Goal: Transaction & Acquisition: Purchase product/service

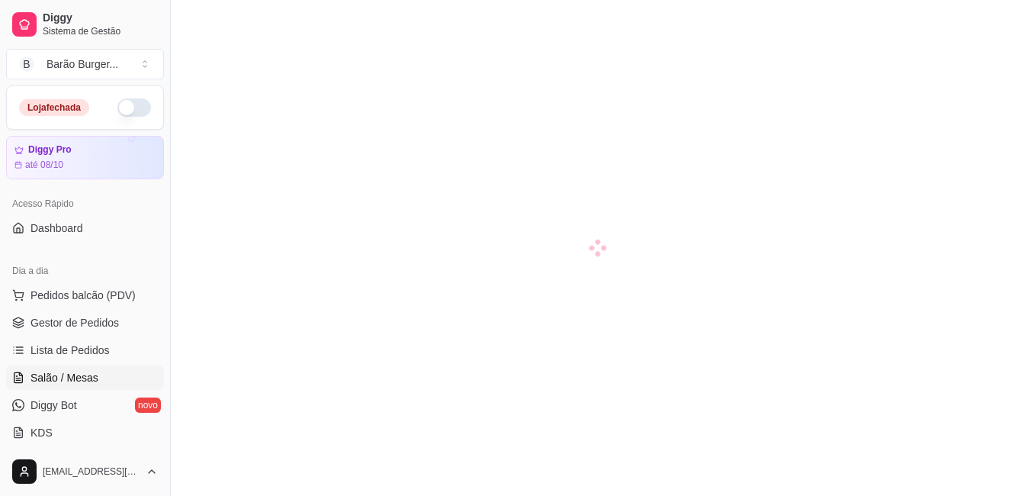
click at [117, 353] on link "Lista de Pedidos" at bounding box center [85, 350] width 158 height 24
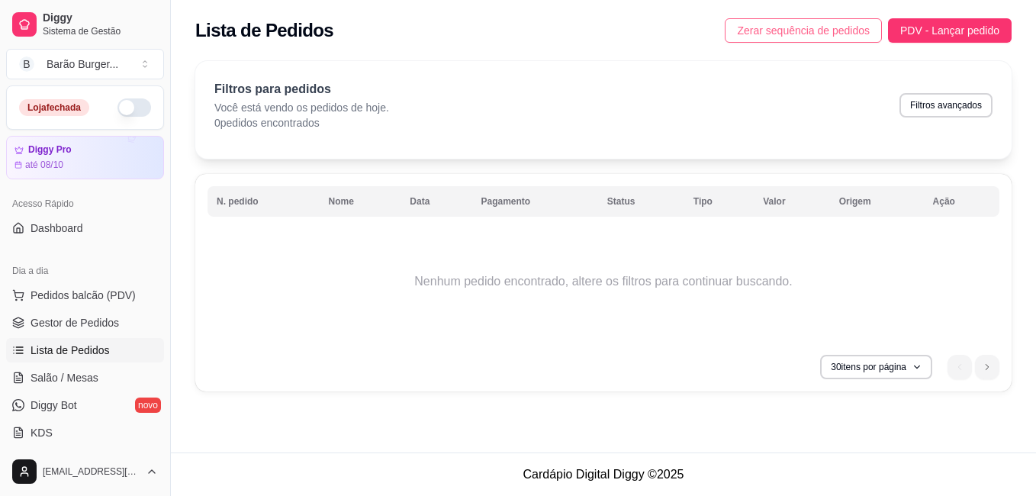
click at [808, 29] on span "Zerar sequência de pedidos" at bounding box center [803, 30] width 133 height 17
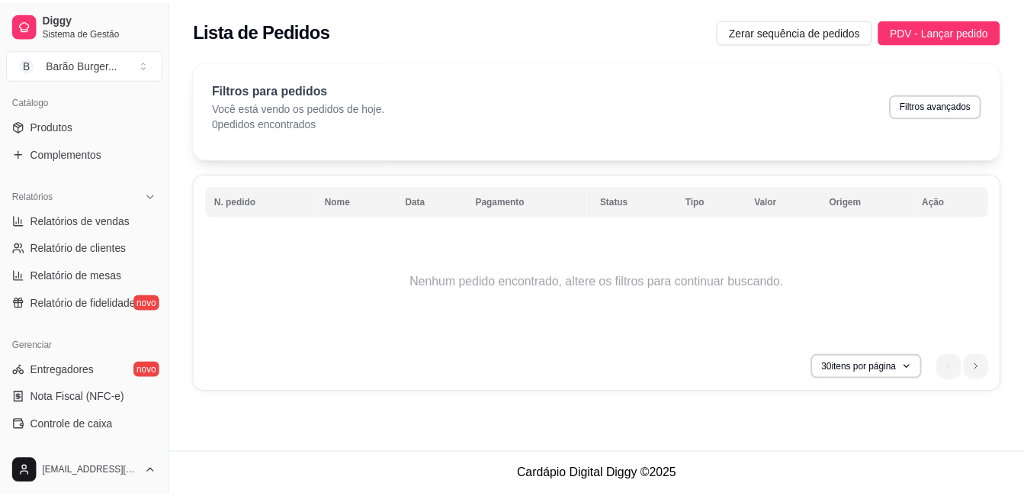
scroll to position [373, 0]
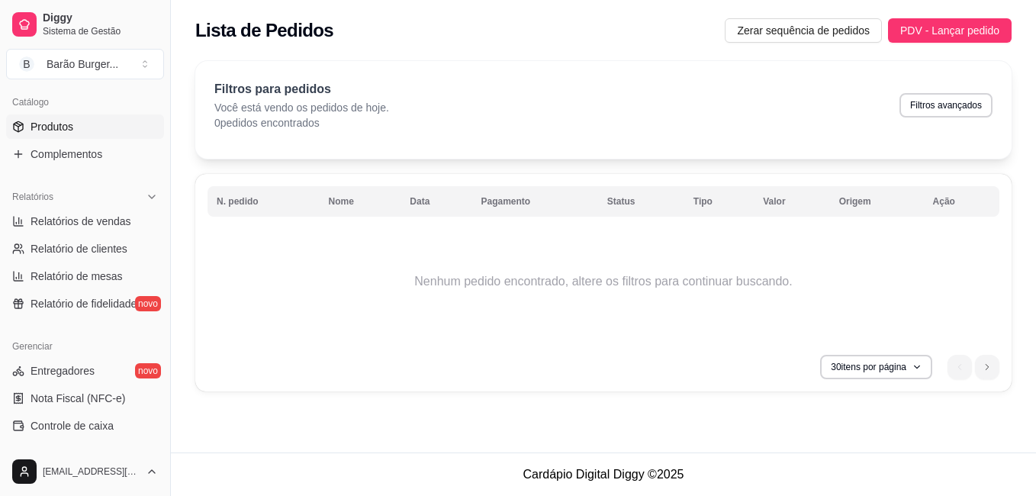
click at [64, 120] on span "Produtos" at bounding box center [52, 126] width 43 height 15
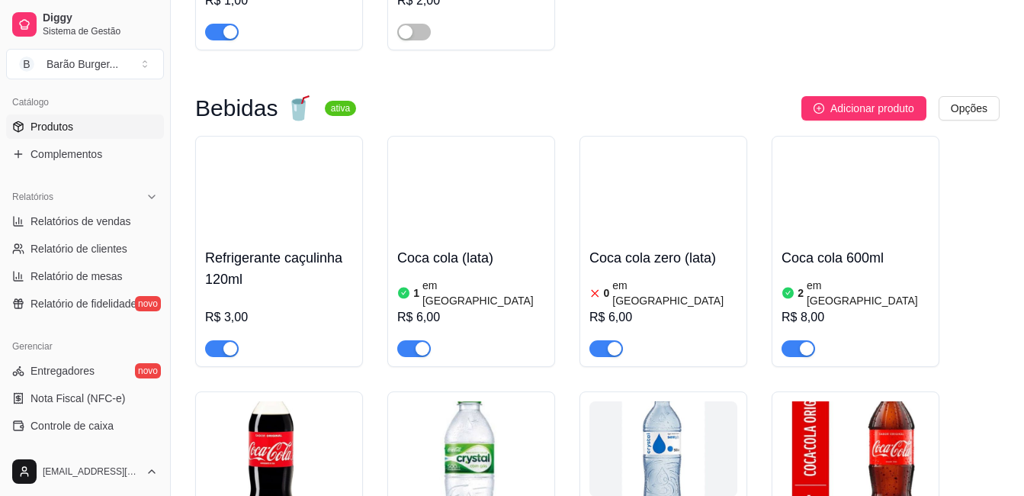
scroll to position [3812, 0]
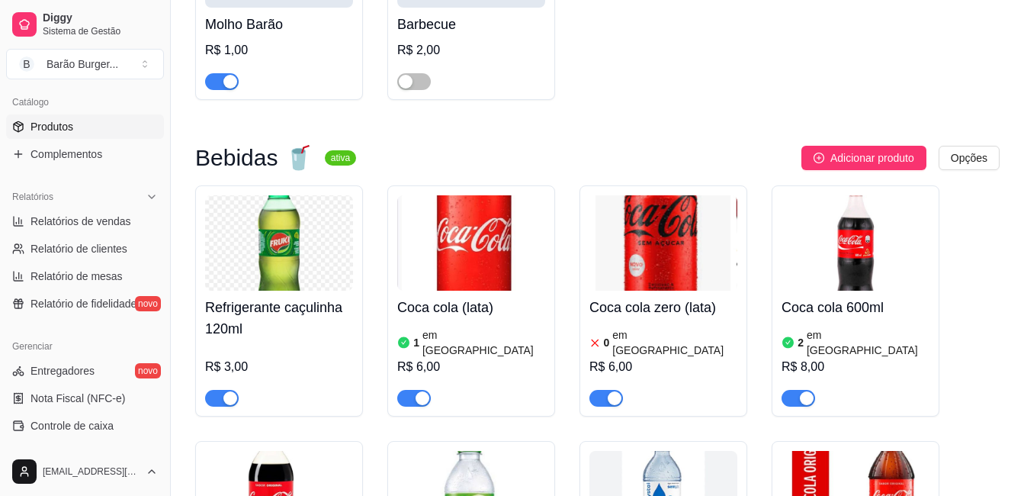
click at [505, 276] on img at bounding box center [471, 242] width 148 height 95
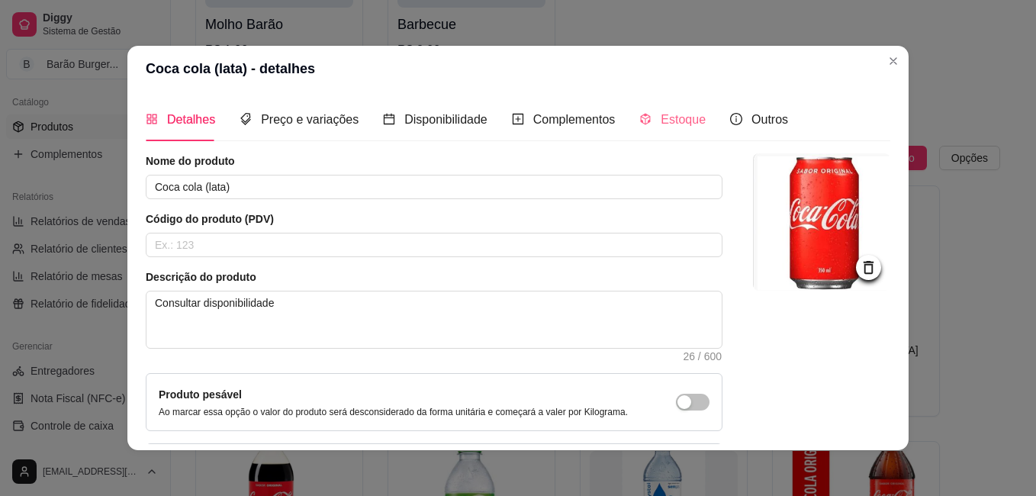
click at [673, 106] on div "Estoque" at bounding box center [672, 119] width 66 height 43
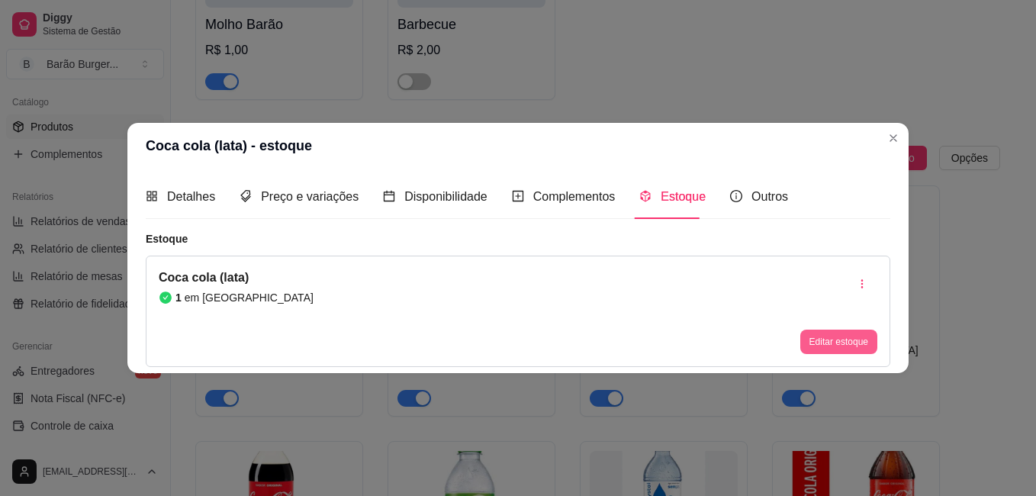
click at [833, 345] on button "Editar estoque" at bounding box center [838, 341] width 77 height 24
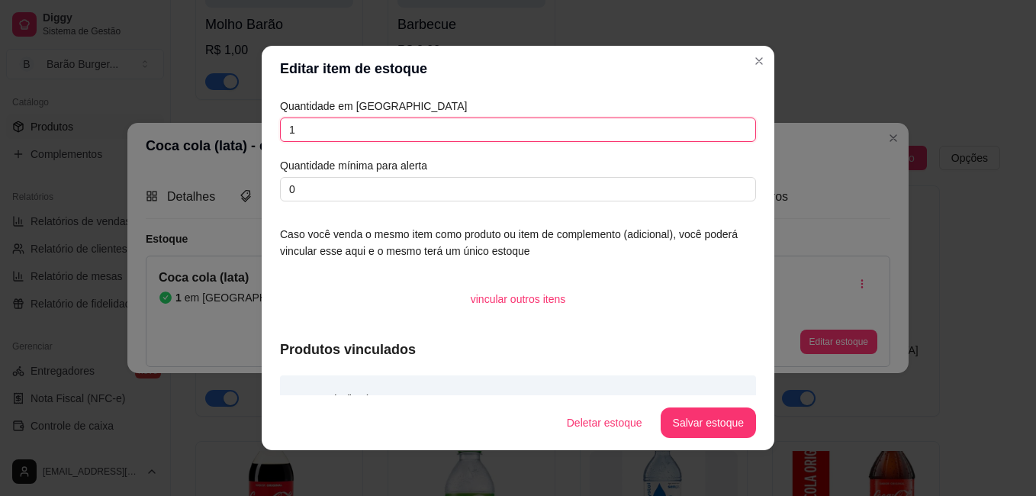
click at [396, 139] on input "1" at bounding box center [518, 129] width 476 height 24
type input "5"
click at [699, 430] on button "Salvar estoque" at bounding box center [707, 422] width 95 height 31
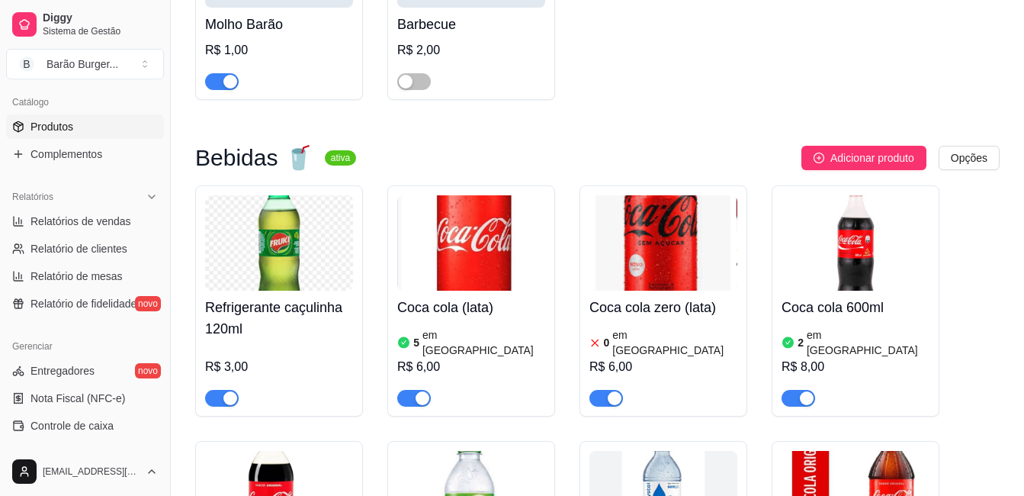
click at [663, 265] on img at bounding box center [664, 242] width 148 height 95
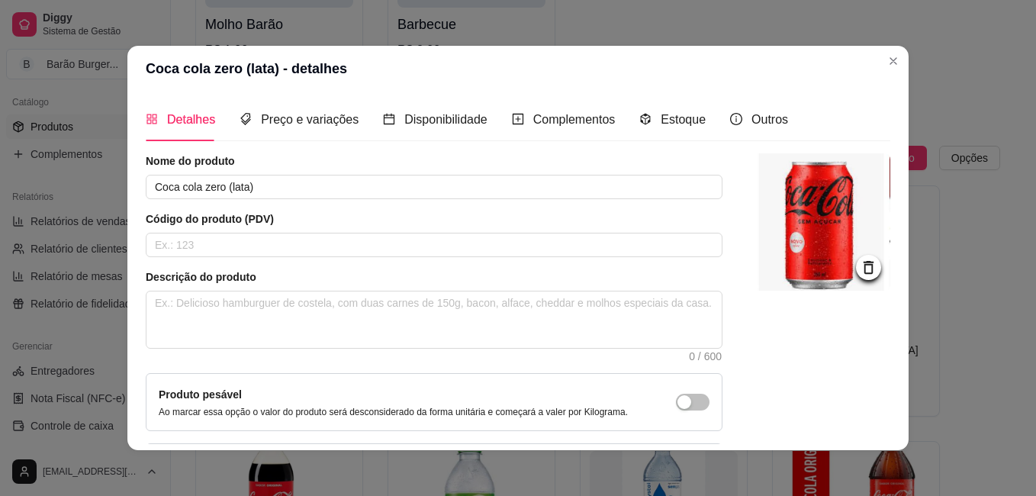
click at [697, 121] on div "Detalhes Preço e variações Disponibilidade Complementos Estoque Outros" at bounding box center [467, 119] width 642 height 43
click at [660, 121] on span "Estoque" at bounding box center [682, 119] width 45 height 13
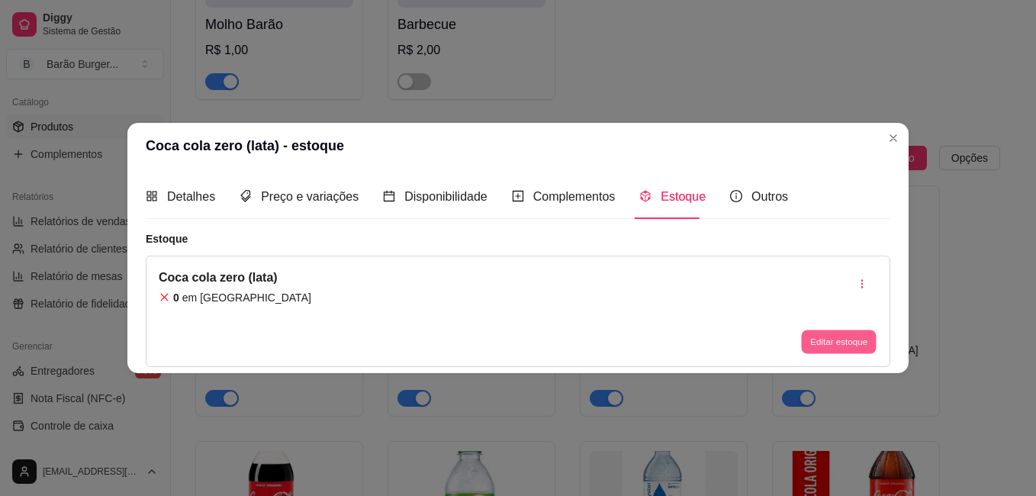
click at [830, 352] on button "Editar estoque" at bounding box center [838, 341] width 75 height 24
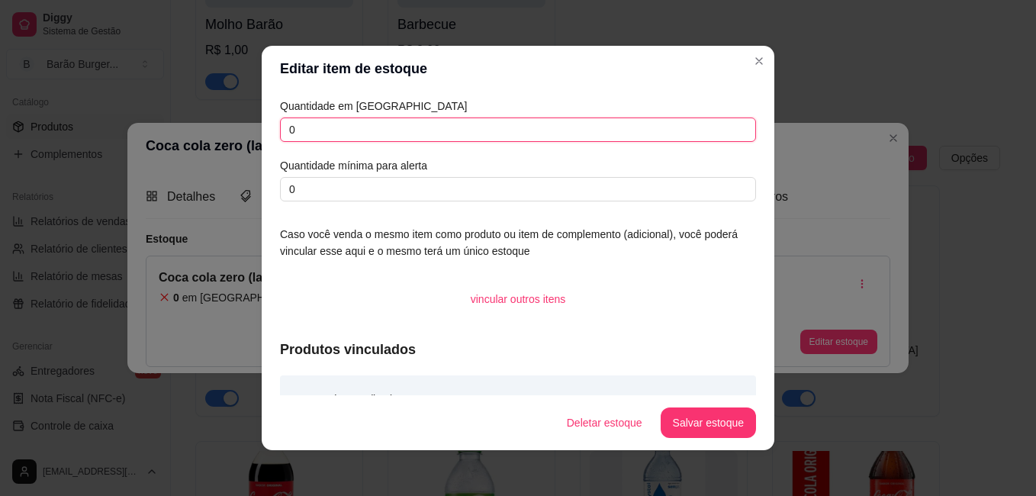
click at [336, 129] on input "0" at bounding box center [518, 129] width 476 height 24
type input "04"
click at [716, 421] on button "Salvar estoque" at bounding box center [707, 423] width 93 height 30
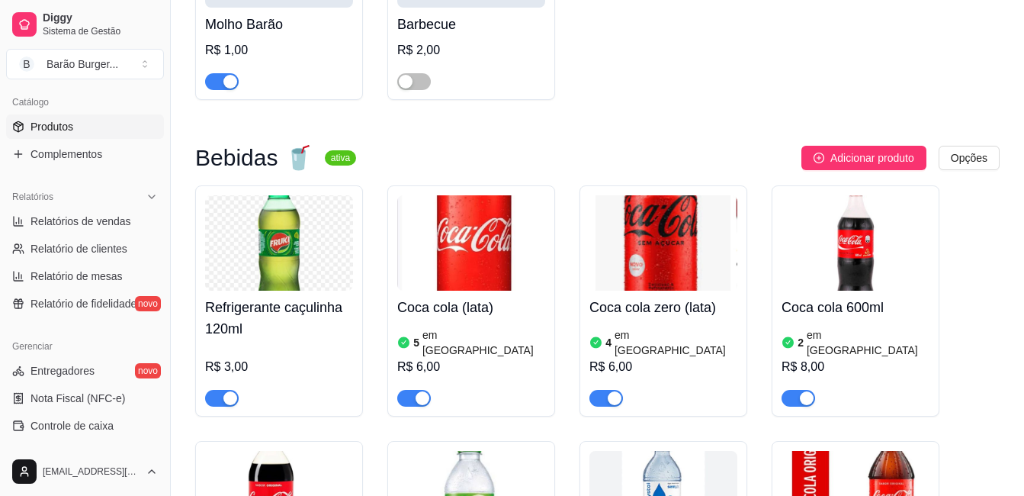
scroll to position [4117, 0]
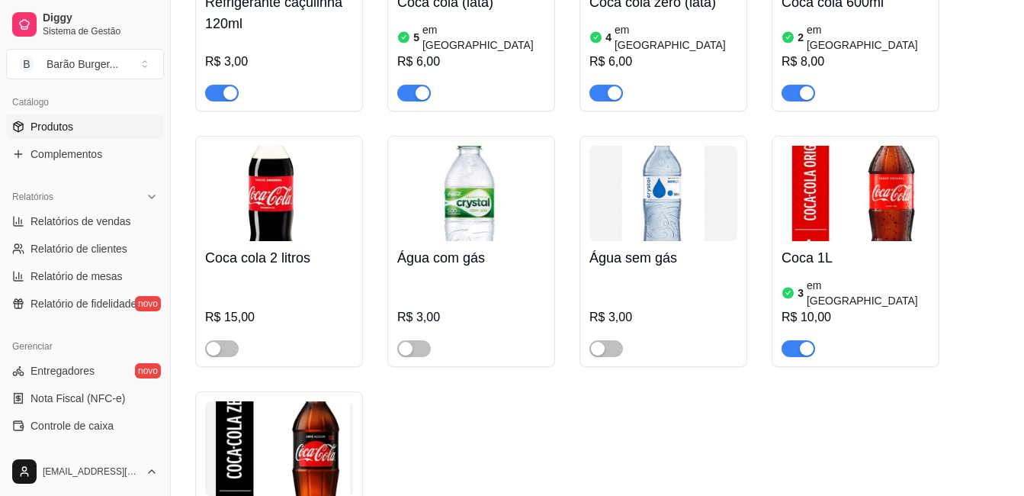
click at [899, 213] on img at bounding box center [856, 193] width 148 height 95
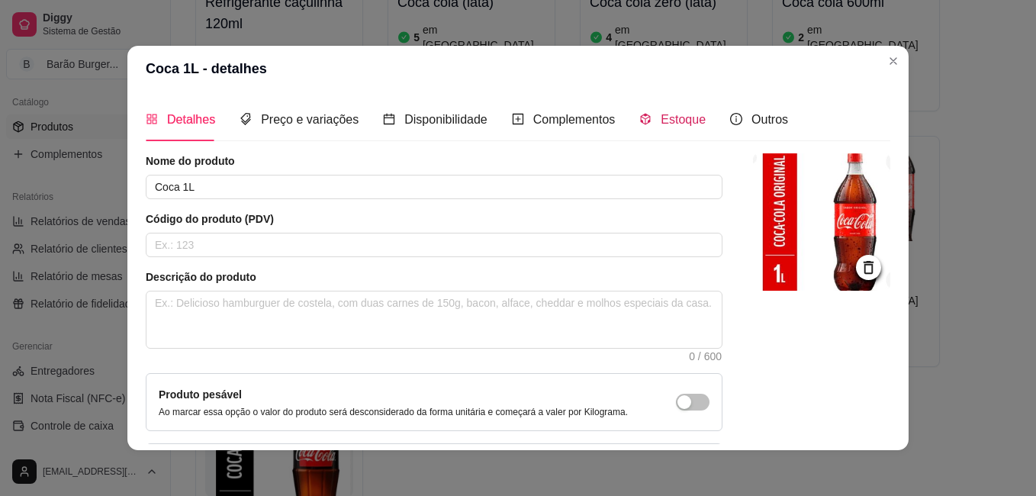
click at [666, 124] on span "Estoque" at bounding box center [682, 119] width 45 height 13
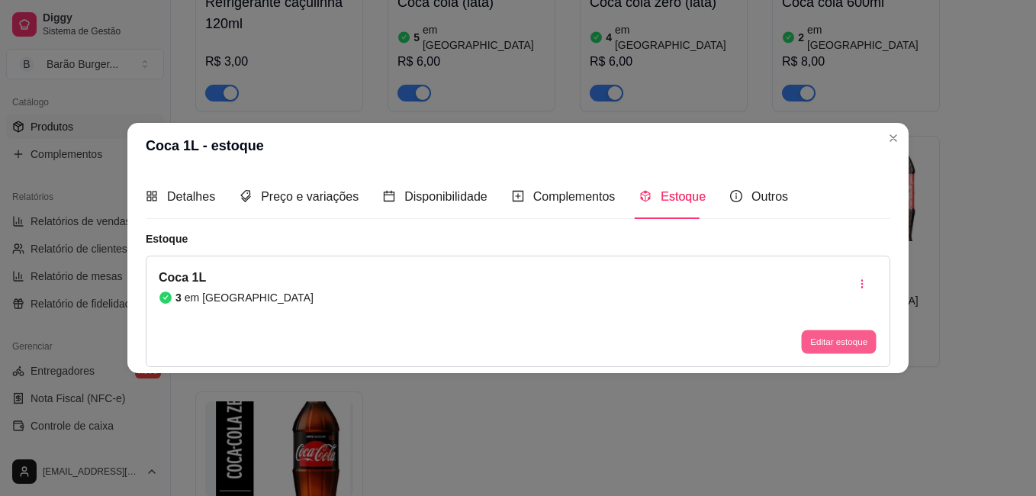
click at [827, 336] on button "Editar estoque" at bounding box center [838, 341] width 75 height 24
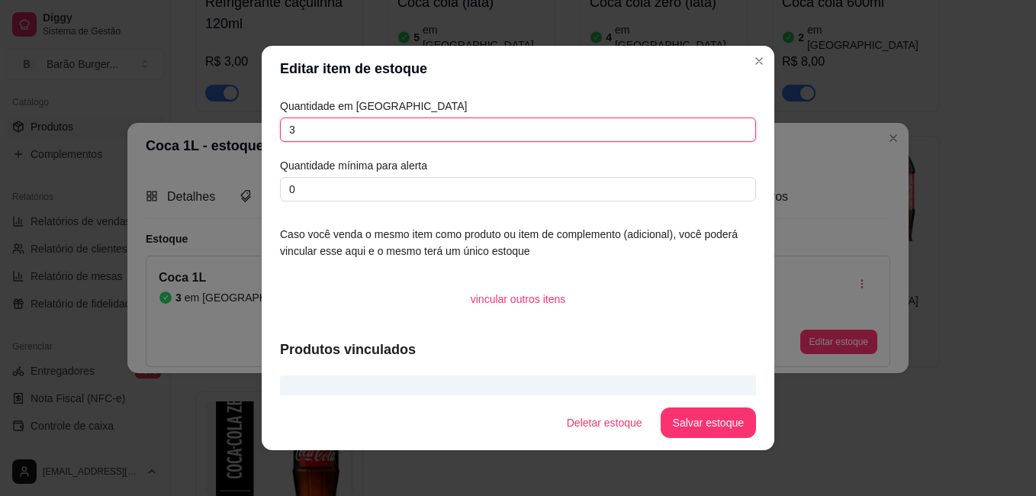
click at [547, 124] on input "3" at bounding box center [518, 129] width 476 height 24
type input "02"
click at [692, 431] on button "Salvar estoque" at bounding box center [707, 422] width 95 height 31
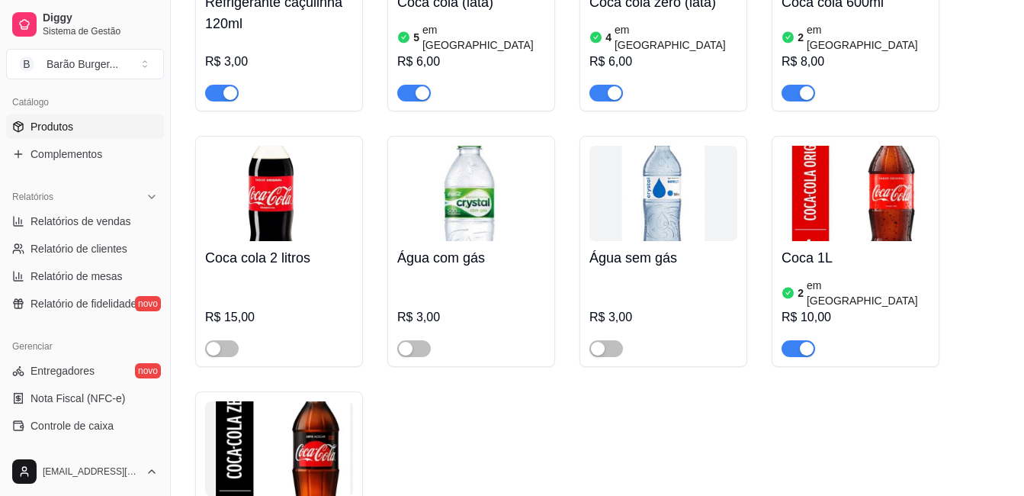
scroll to position [3889, 0]
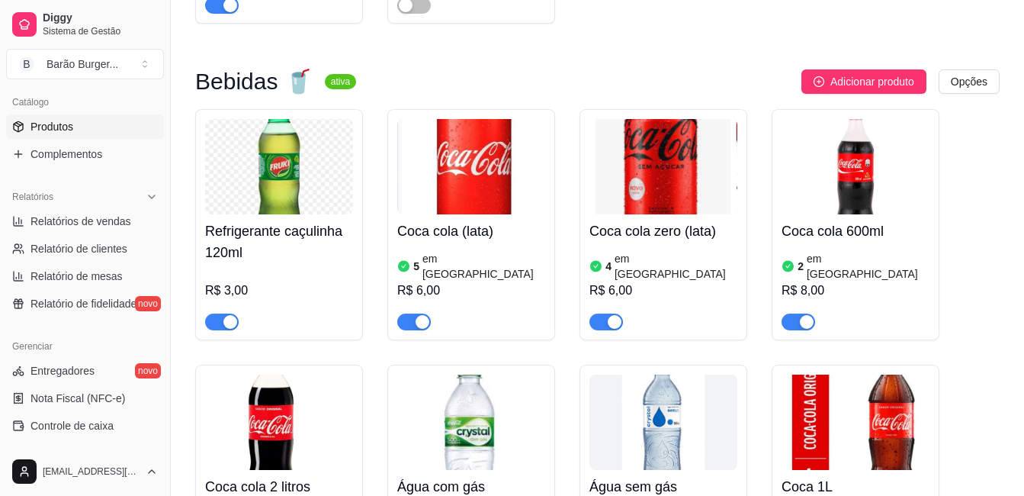
click at [848, 230] on h4 "Coca cola 600ml" at bounding box center [856, 230] width 148 height 21
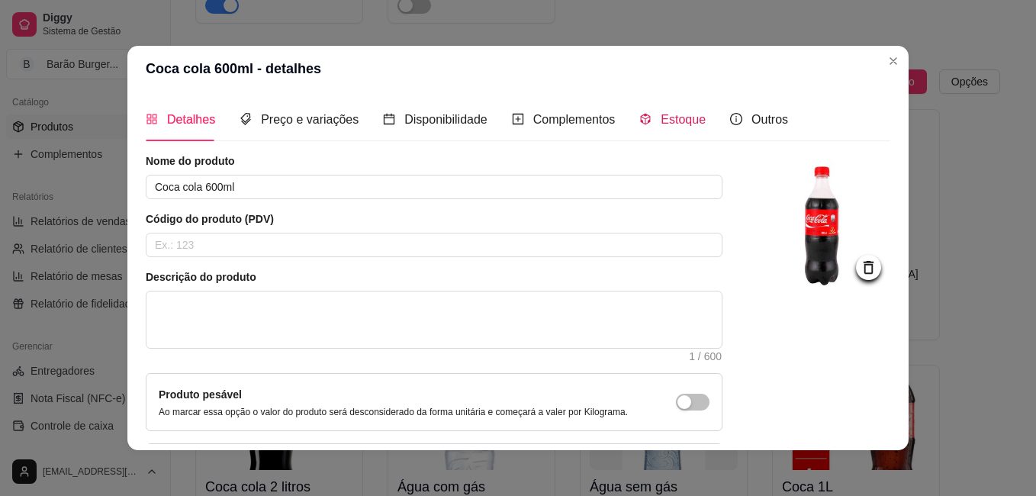
click at [648, 111] on div "Estoque" at bounding box center [672, 119] width 66 height 19
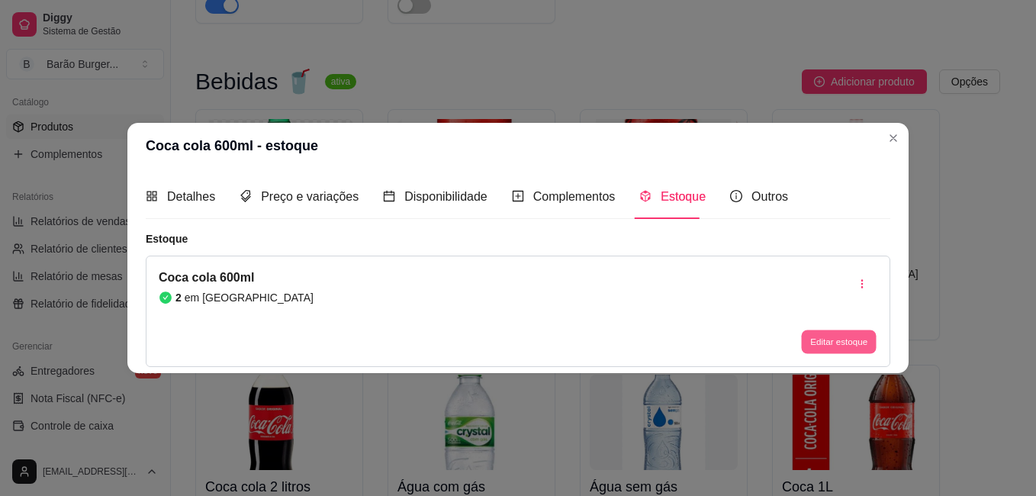
click at [834, 341] on button "Editar estoque" at bounding box center [838, 341] width 75 height 24
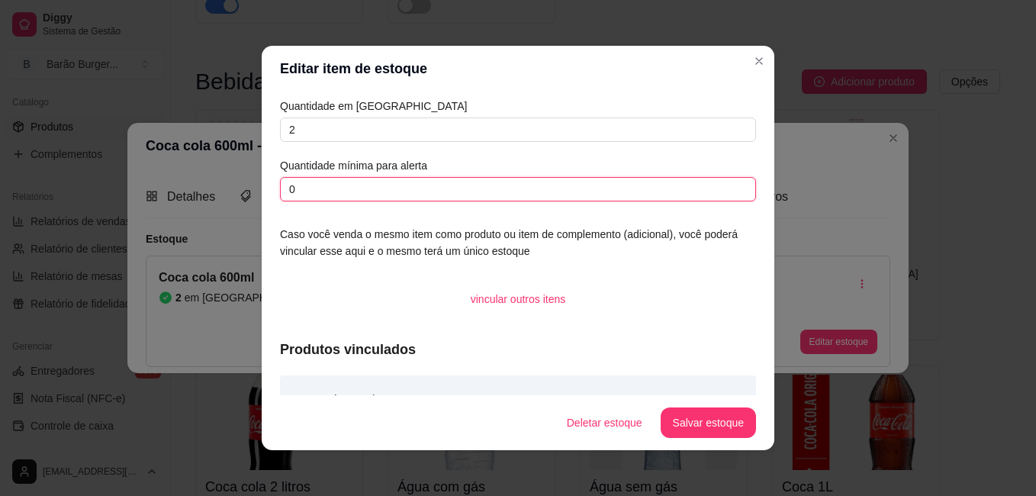
click at [422, 182] on input "0" at bounding box center [518, 189] width 476 height 24
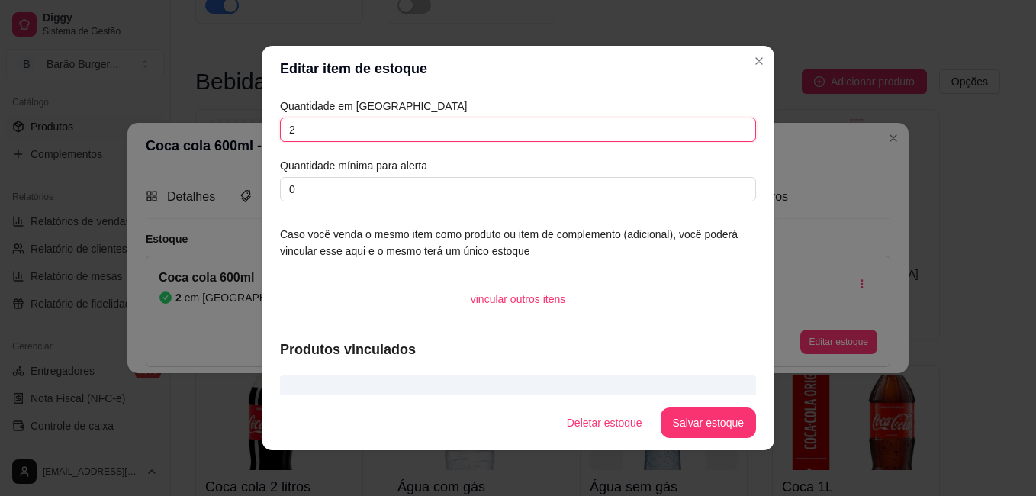
click at [416, 126] on input "2" at bounding box center [518, 129] width 476 height 24
type input "04"
click at [723, 418] on button "Salvar estoque" at bounding box center [707, 423] width 93 height 30
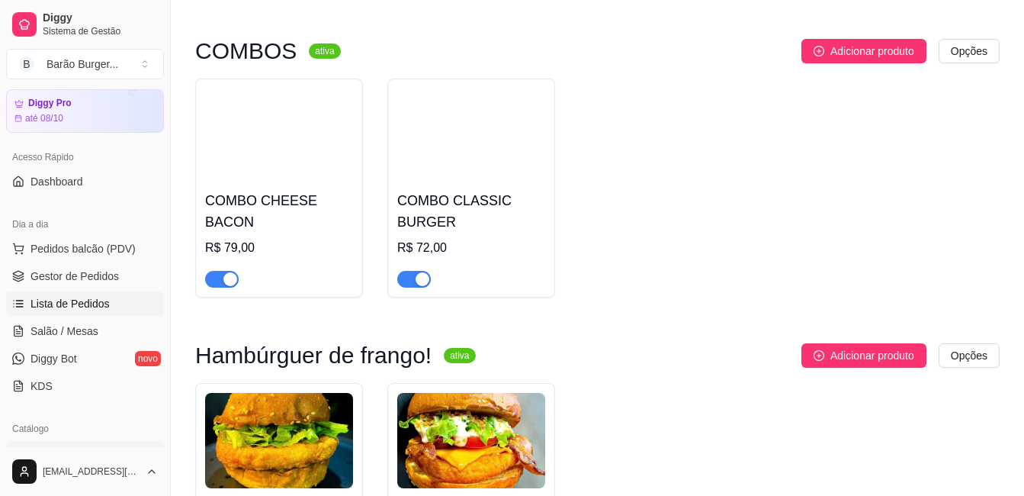
scroll to position [0, 0]
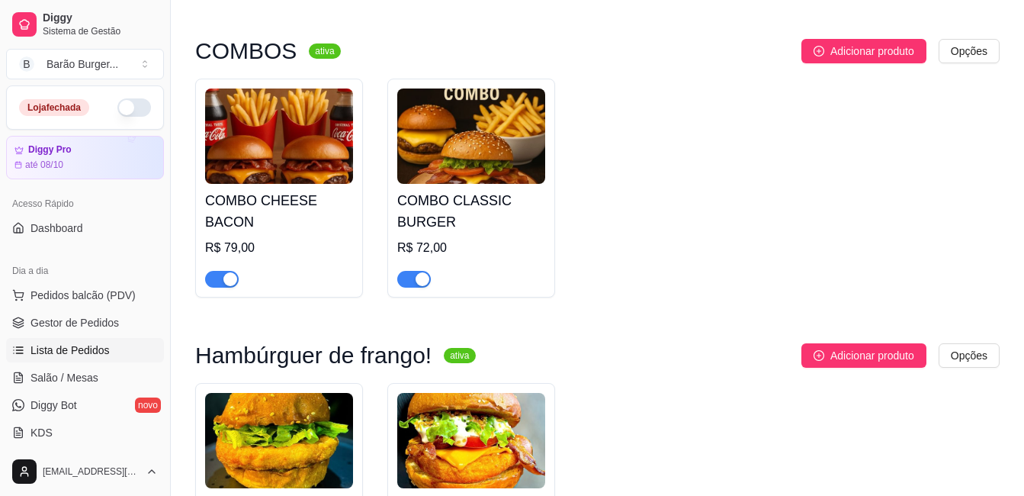
click at [82, 361] on link "Lista de Pedidos" at bounding box center [85, 350] width 158 height 24
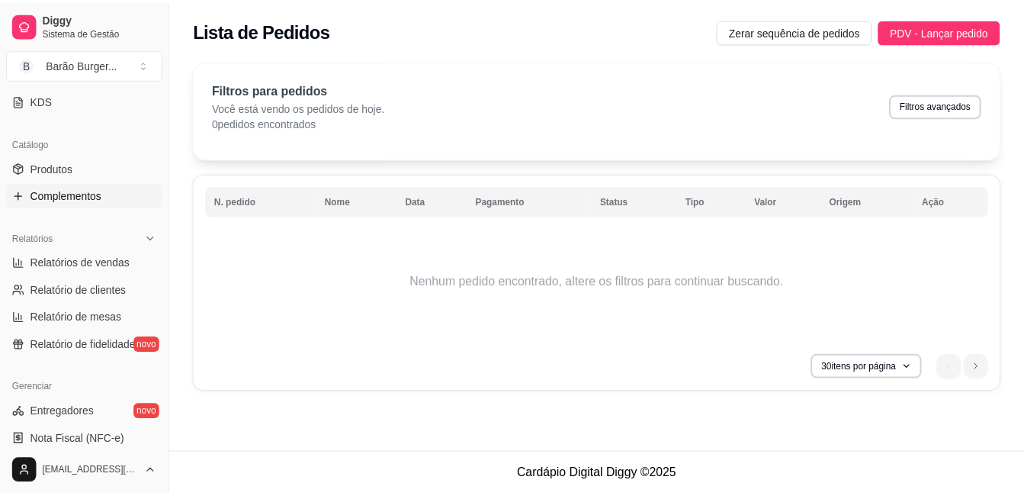
scroll to position [305, 0]
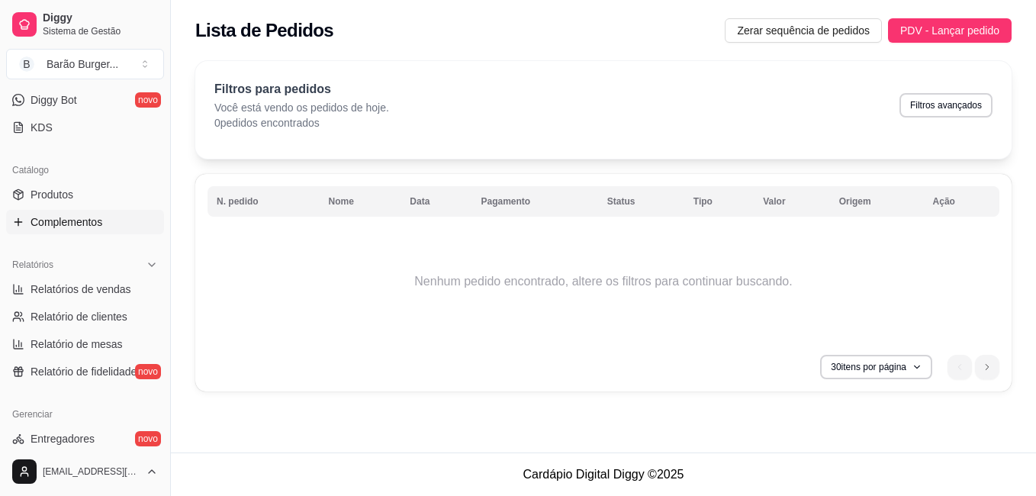
click at [40, 214] on span "Complementos" at bounding box center [67, 221] width 72 height 15
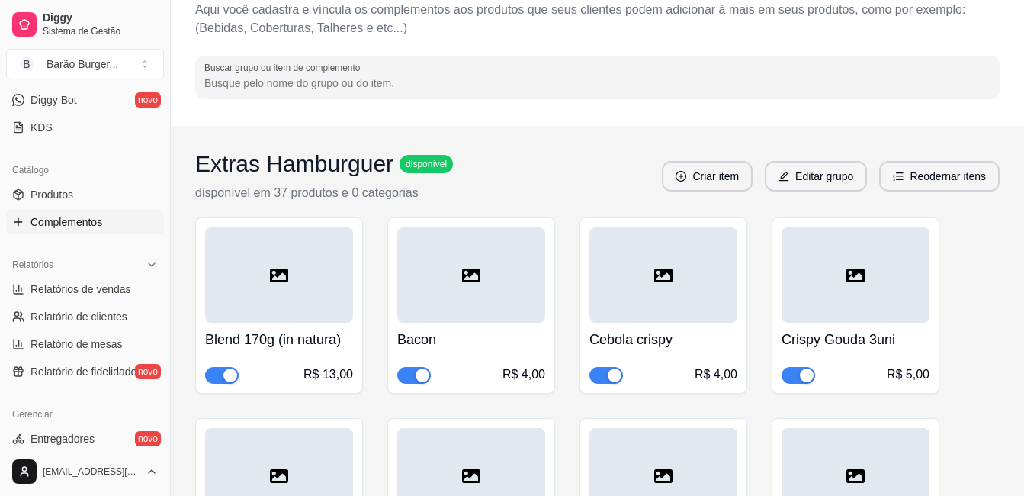
scroll to position [229, 0]
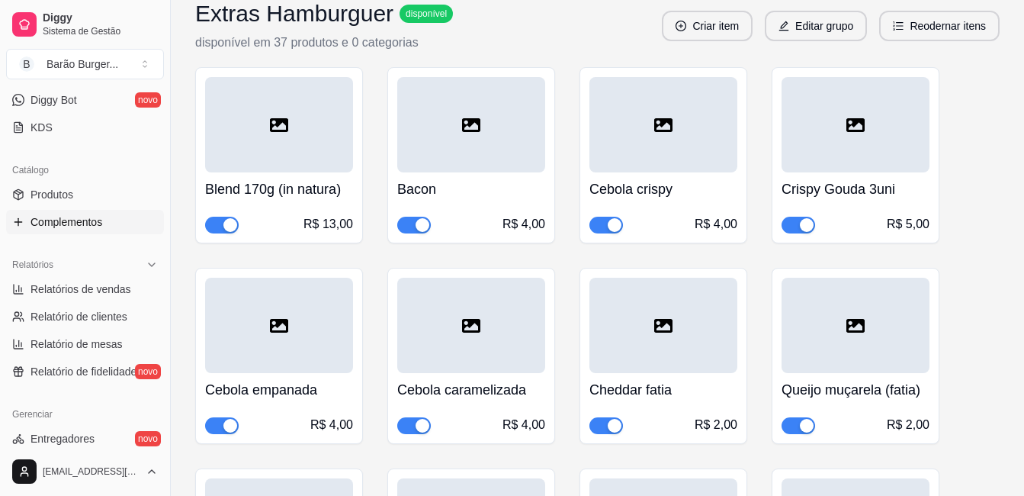
click at [794, 224] on span "button" at bounding box center [799, 225] width 34 height 17
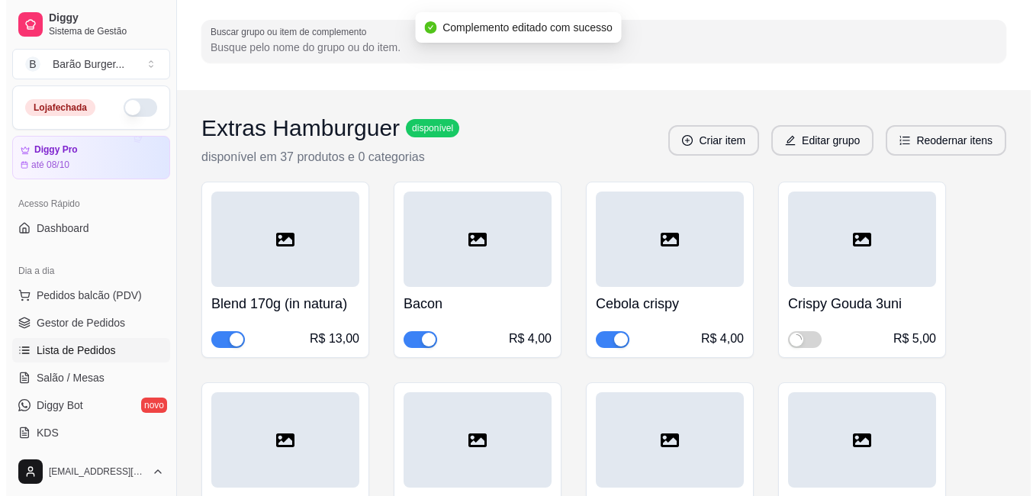
scroll to position [0, 0]
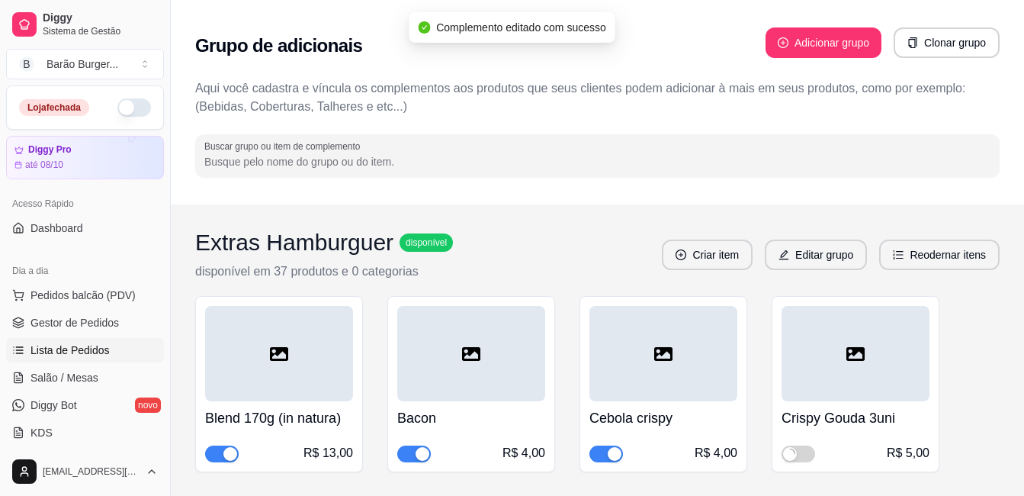
click at [97, 342] on span "Lista de Pedidos" at bounding box center [70, 349] width 79 height 15
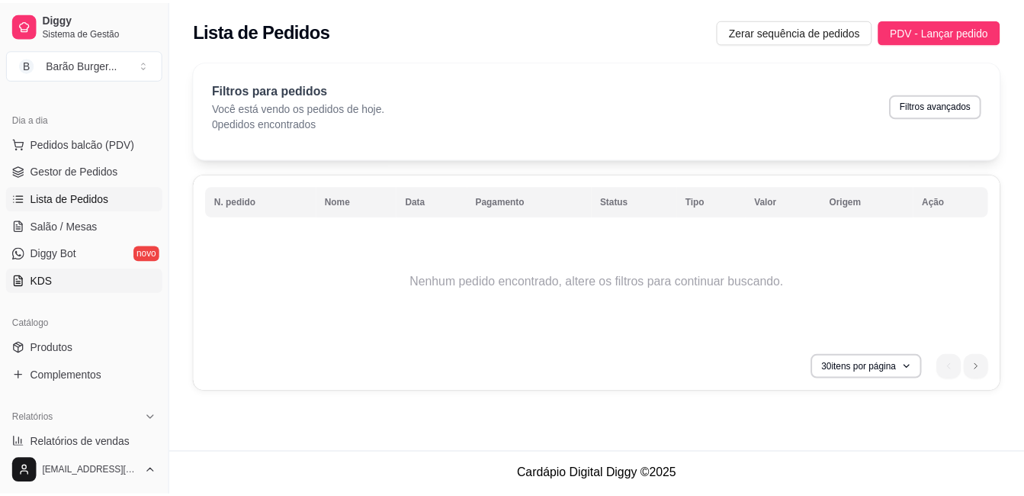
scroll to position [153, 0]
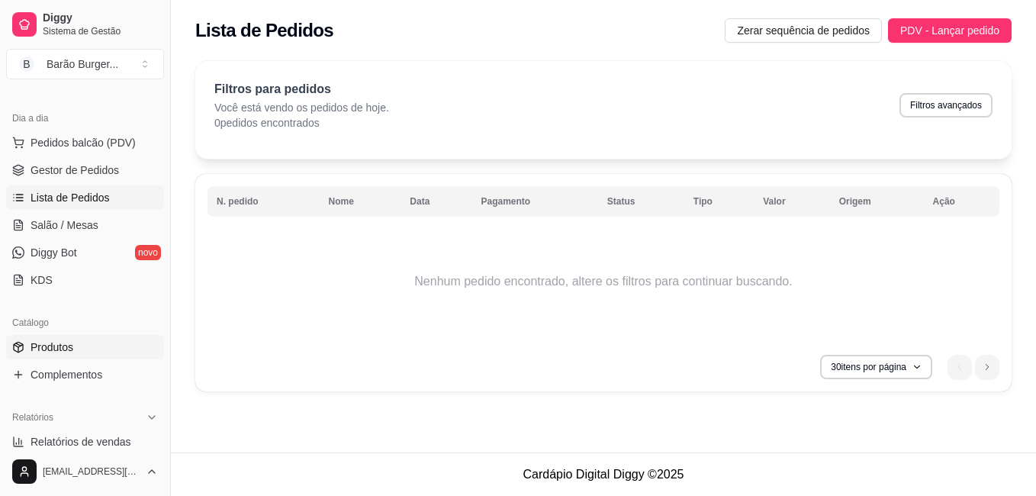
click at [50, 354] on link "Produtos" at bounding box center [85, 347] width 158 height 24
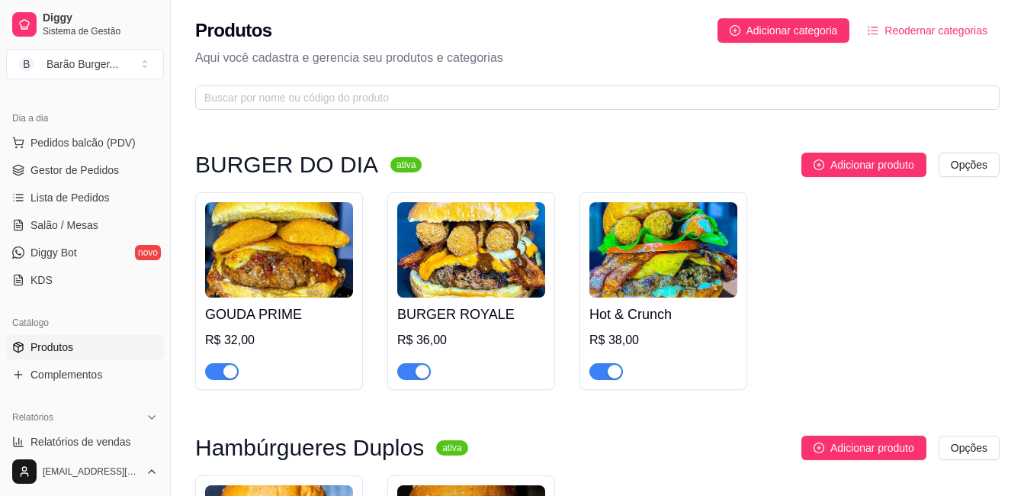
click at [227, 374] on div "button" at bounding box center [230, 372] width 14 height 14
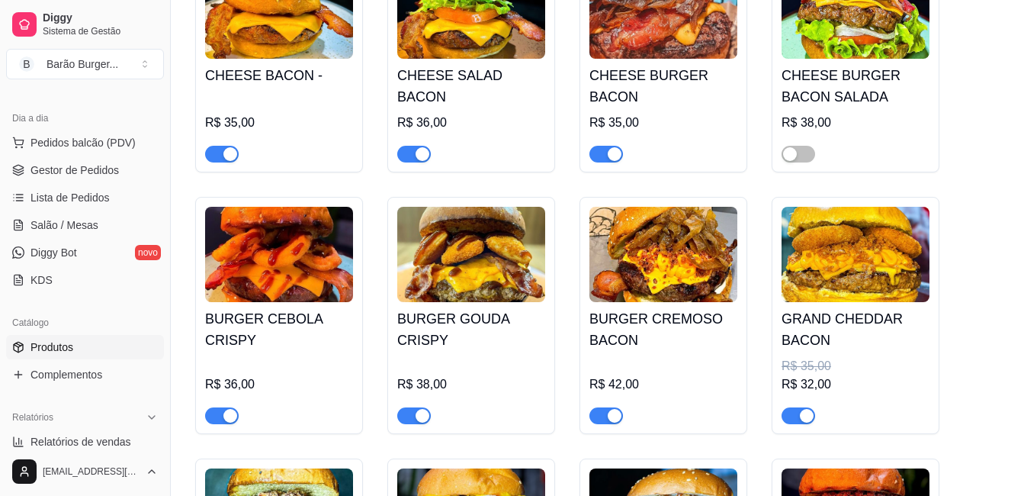
scroll to position [1847, 0]
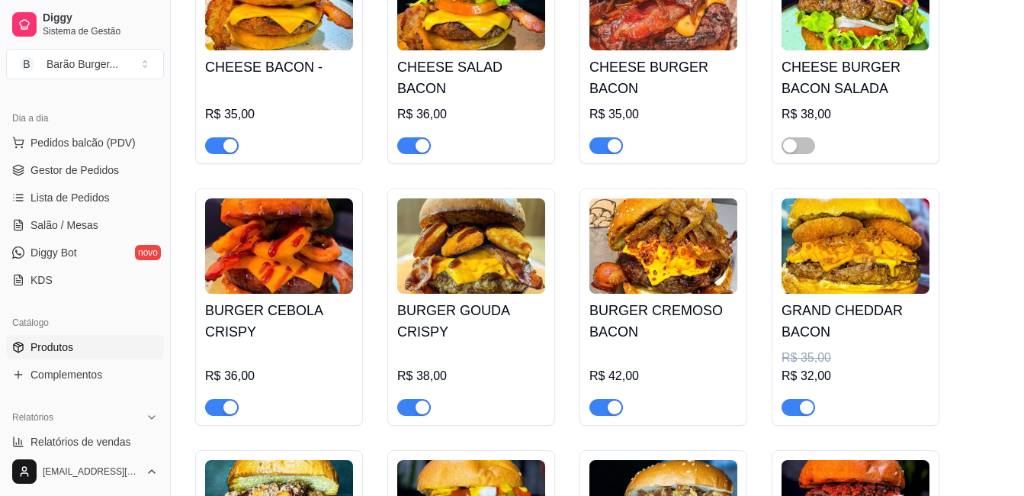
click at [416, 413] on div "button" at bounding box center [423, 407] width 14 height 14
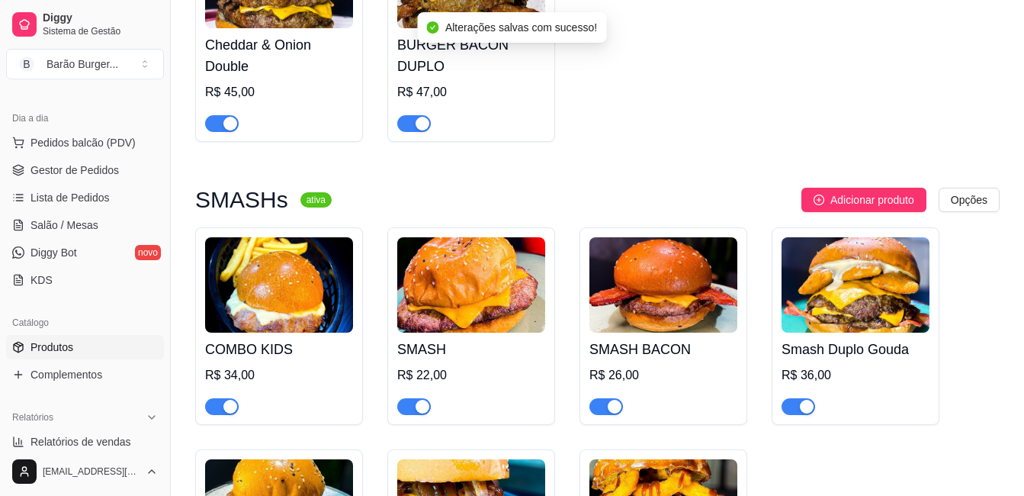
scroll to position [561, 0]
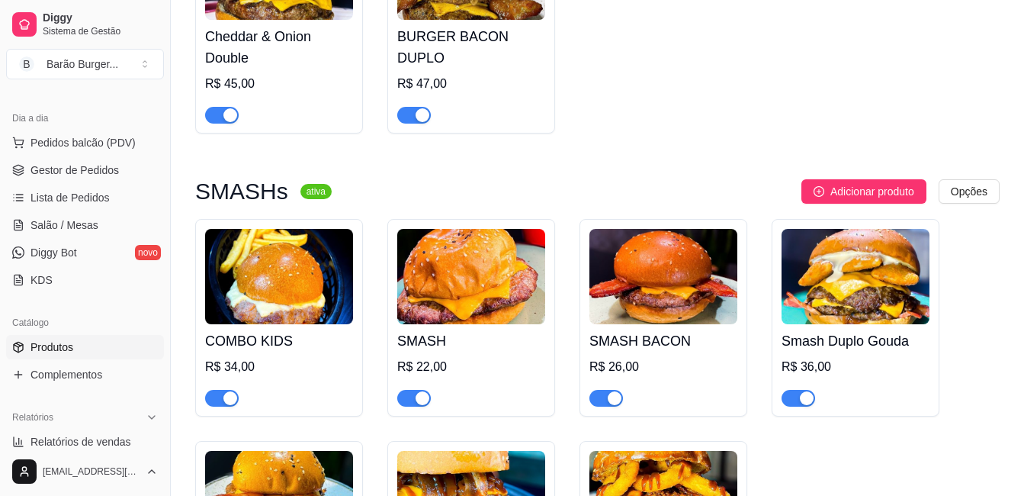
click at [917, 246] on img at bounding box center [856, 276] width 148 height 95
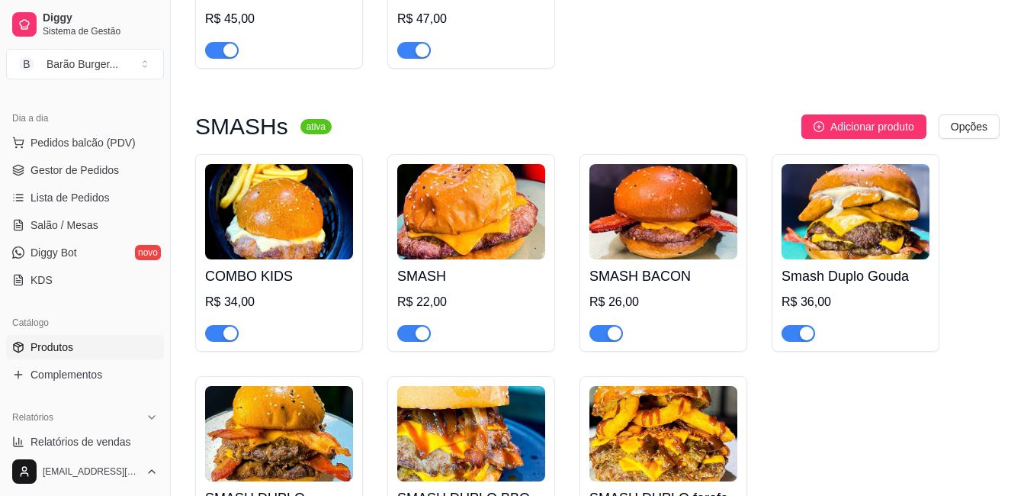
scroll to position [713, 0]
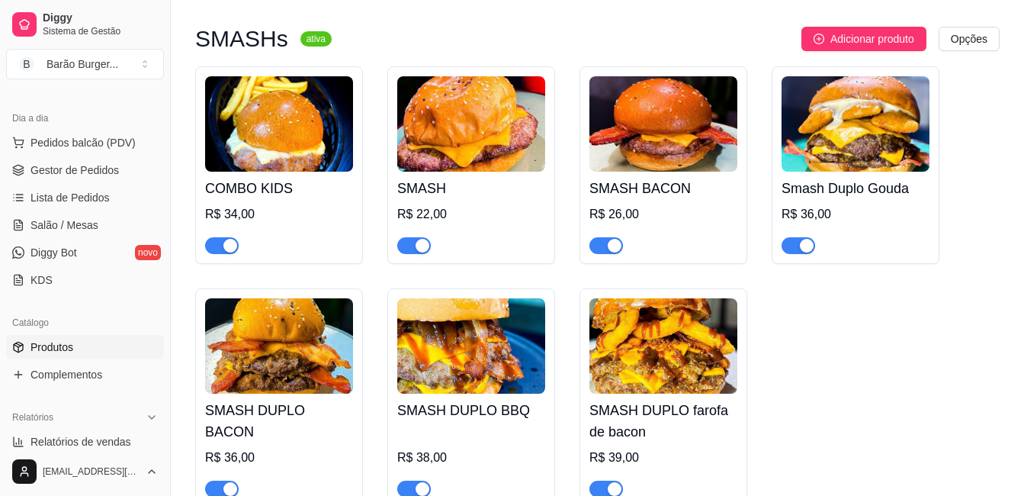
click at [808, 249] on div "button" at bounding box center [807, 246] width 14 height 14
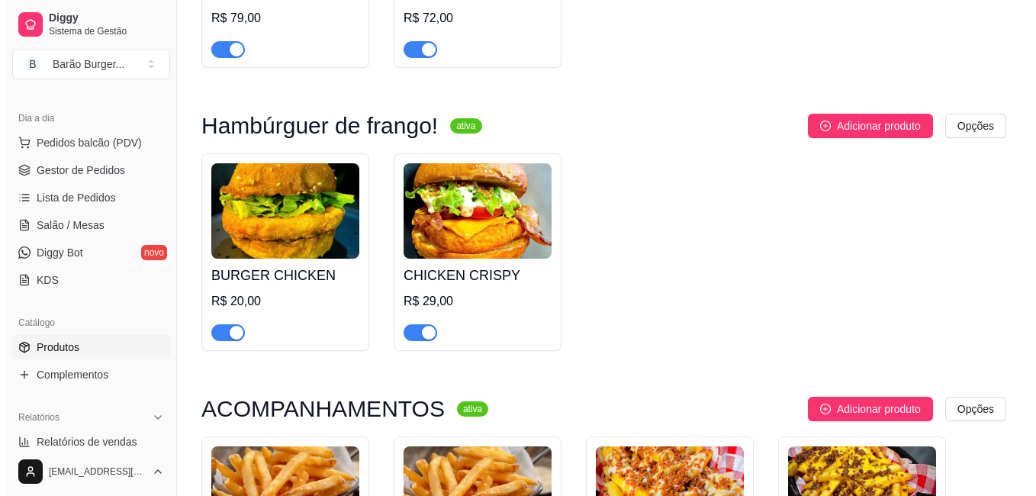
scroll to position [0, 0]
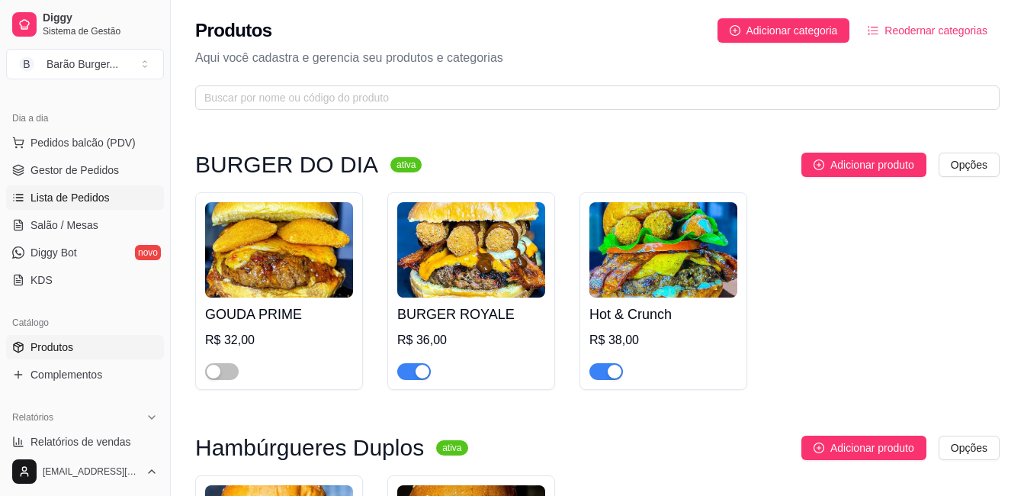
click at [55, 207] on link "Lista de Pedidos" at bounding box center [85, 197] width 158 height 24
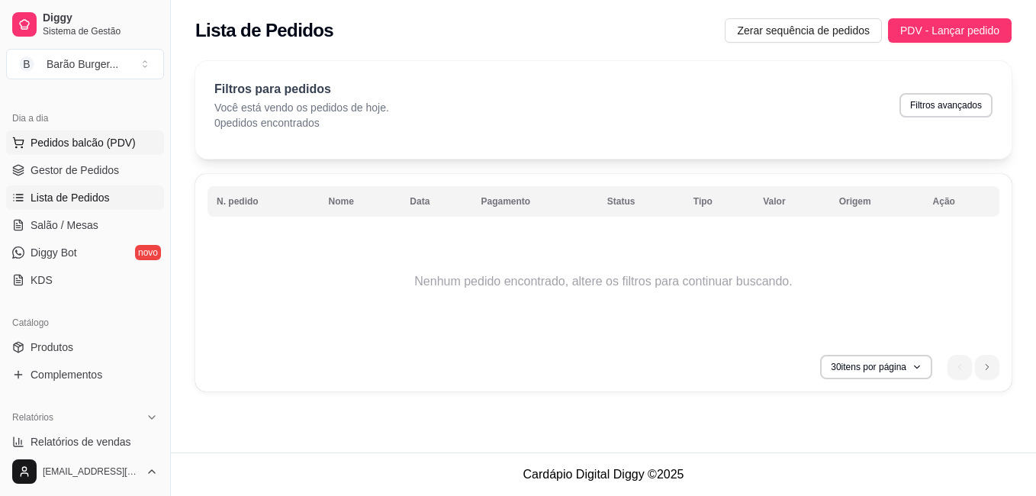
click at [75, 132] on button "Pedidos balcão (PDV)" at bounding box center [85, 142] width 158 height 24
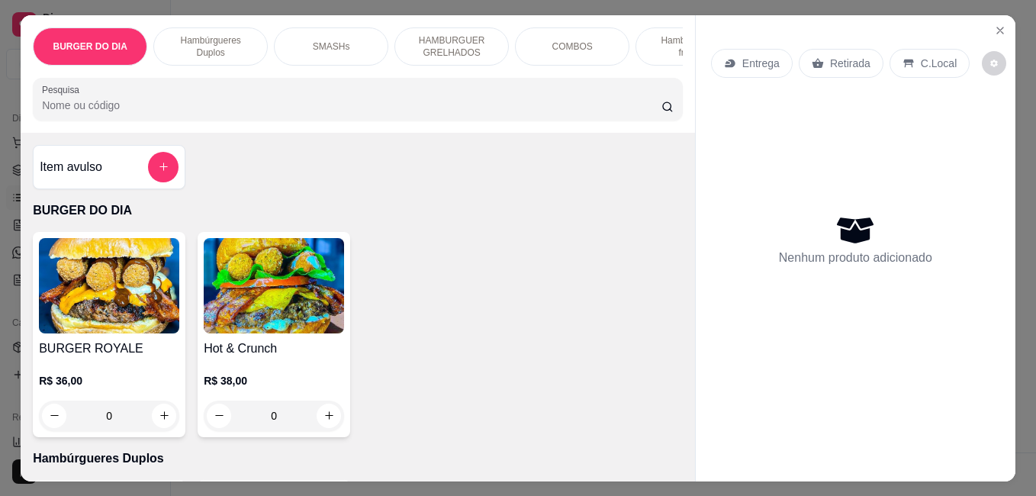
click at [277, 112] on input "Pesquisa" at bounding box center [351, 105] width 619 height 15
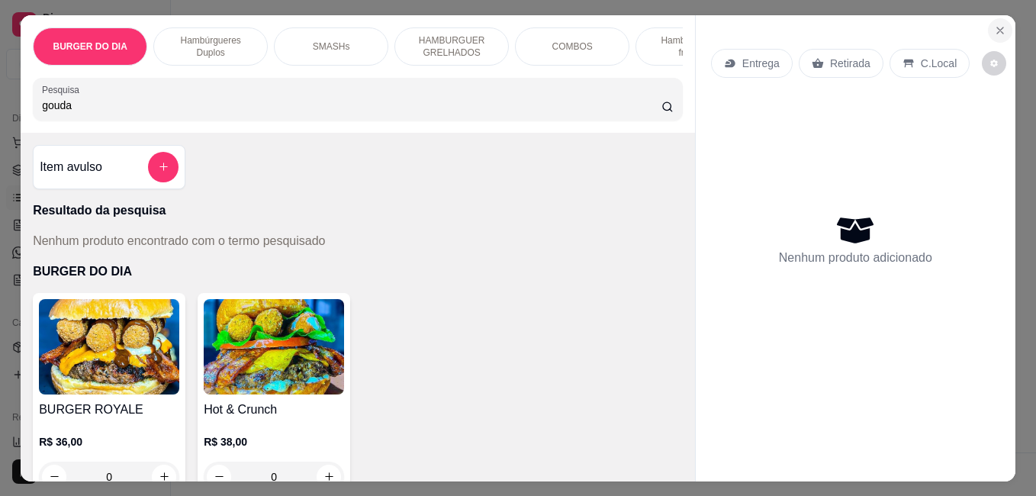
type input "gouda"
click at [988, 21] on button "Close" at bounding box center [1000, 30] width 24 height 24
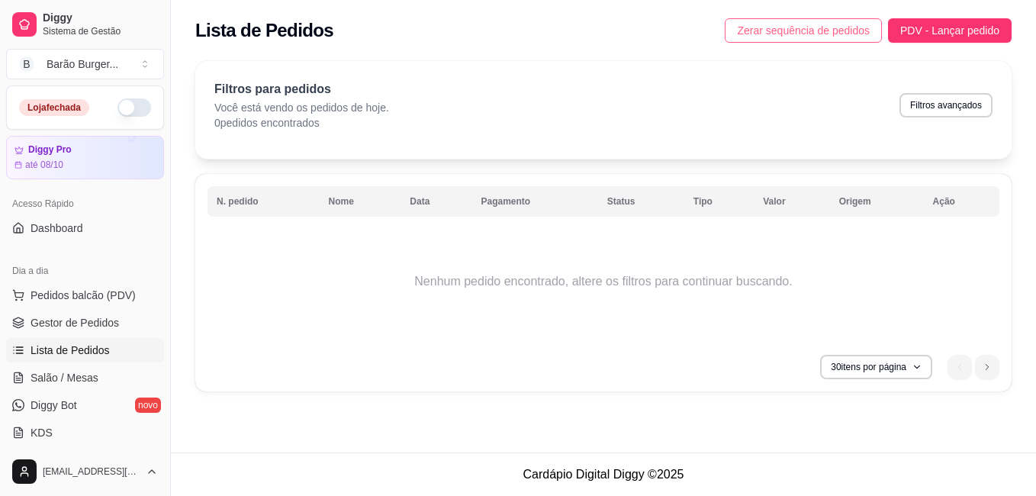
click at [840, 27] on span "Zerar sequência de pedidos" at bounding box center [803, 30] width 133 height 17
click at [117, 104] on button "button" at bounding box center [134, 107] width 34 height 18
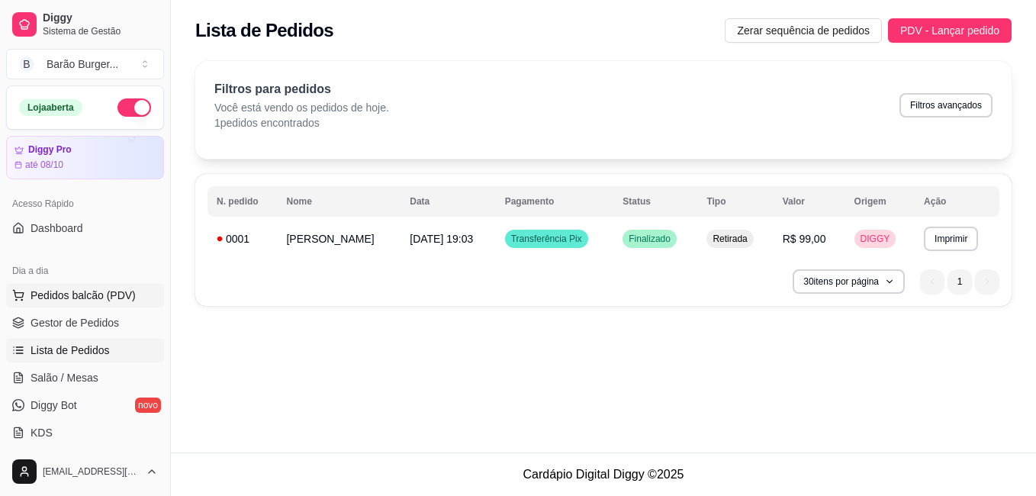
click at [54, 297] on span "Pedidos balcão (PDV)" at bounding box center [83, 295] width 105 height 15
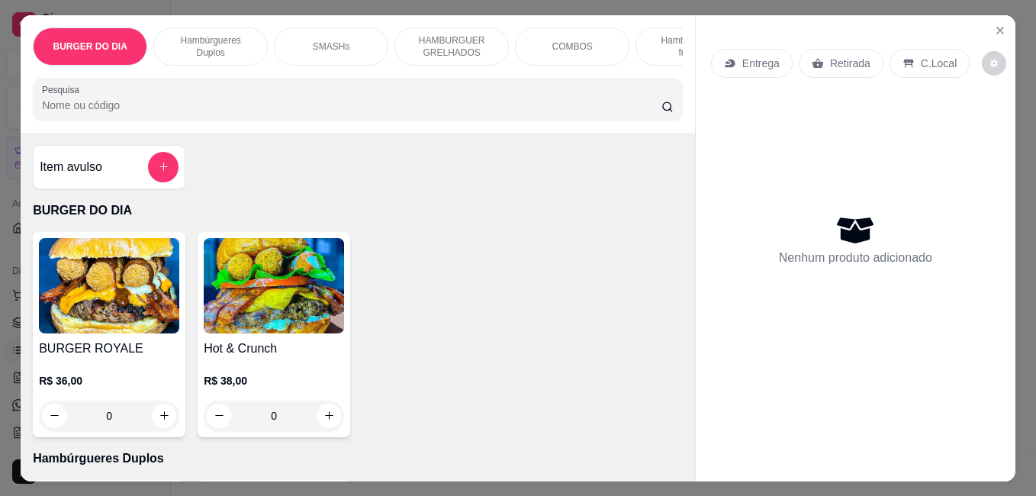
click at [442, 27] on div "HAMBURGUER GRELHADOS" at bounding box center [451, 46] width 114 height 38
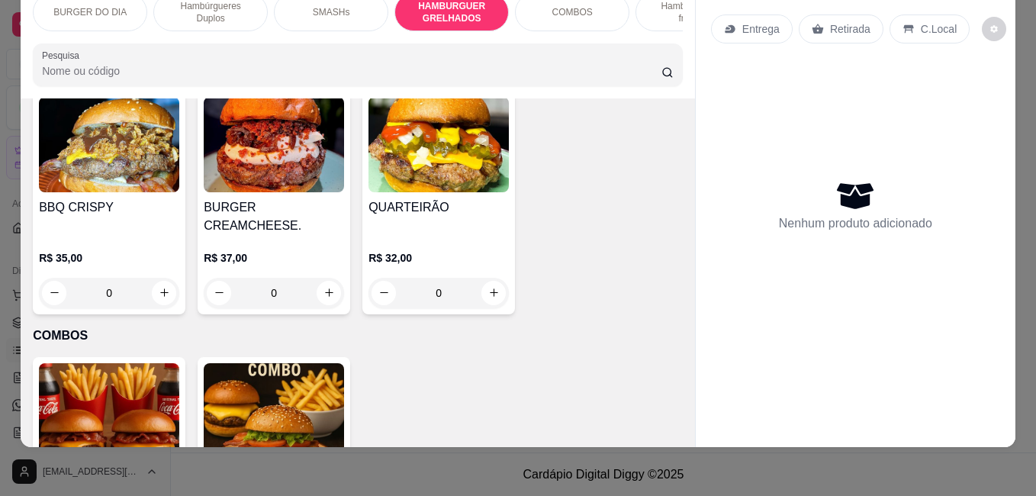
scroll to position [2115, 0]
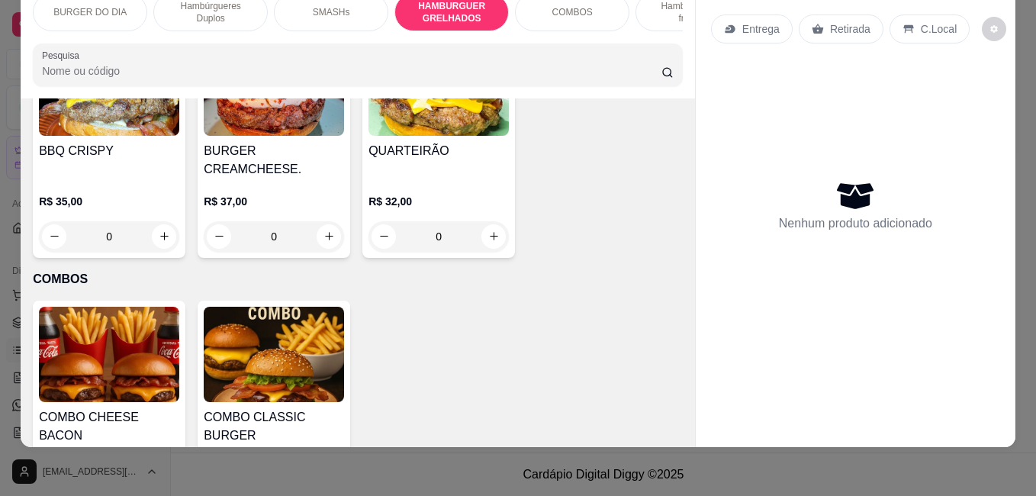
click at [344, 136] on img at bounding box center [274, 87] width 140 height 95
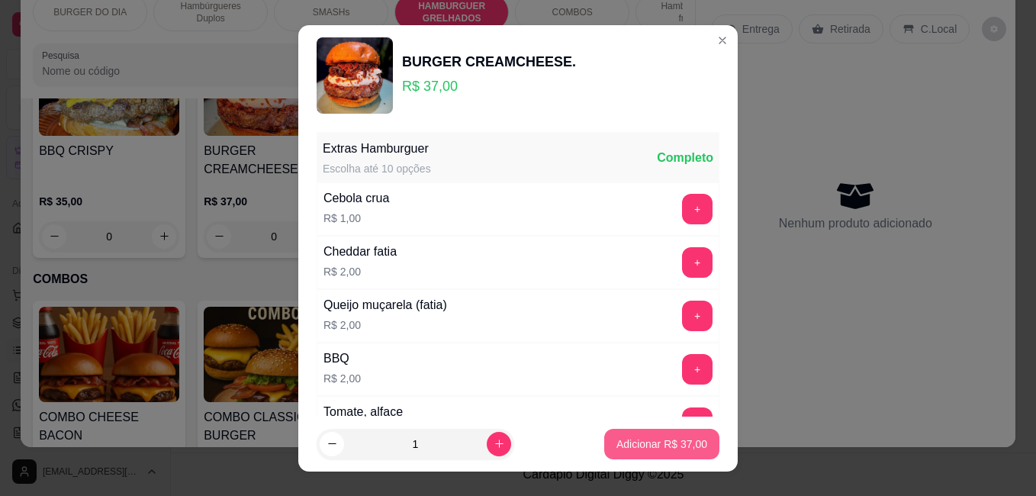
click at [647, 454] on button "Adicionar R$ 37,00" at bounding box center [661, 444] width 115 height 31
type input "1"
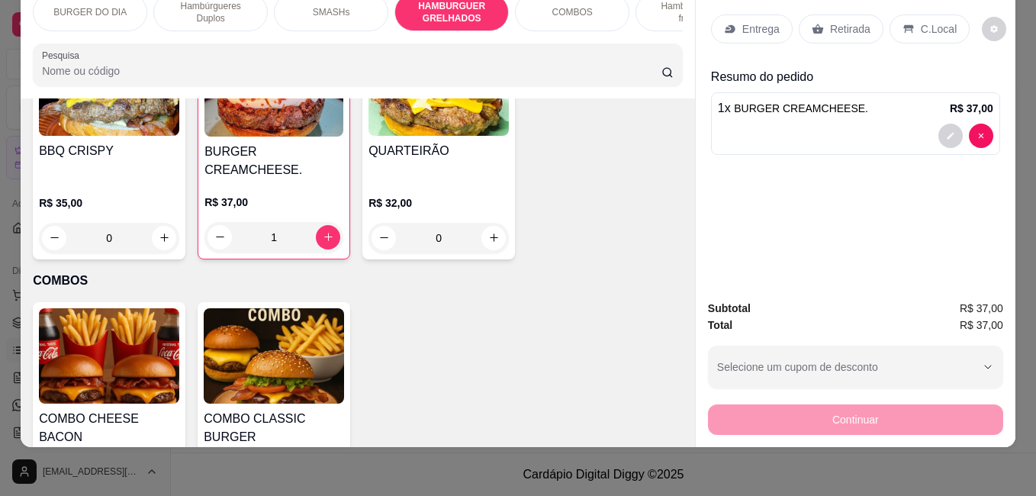
click at [778, 14] on div "Entrega" at bounding box center [752, 28] width 82 height 29
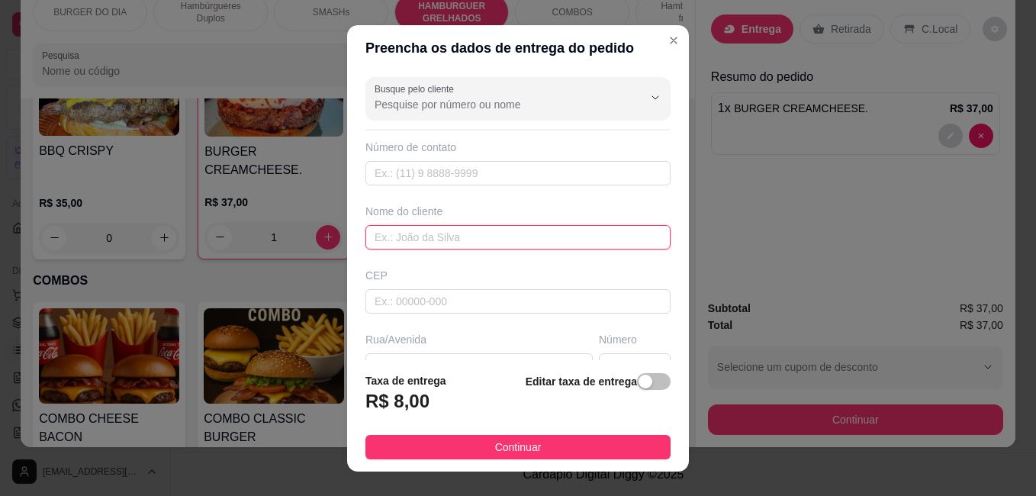
click at [448, 242] on input "text" at bounding box center [517, 237] width 305 height 24
type input "[PERSON_NAME] dalla corte"
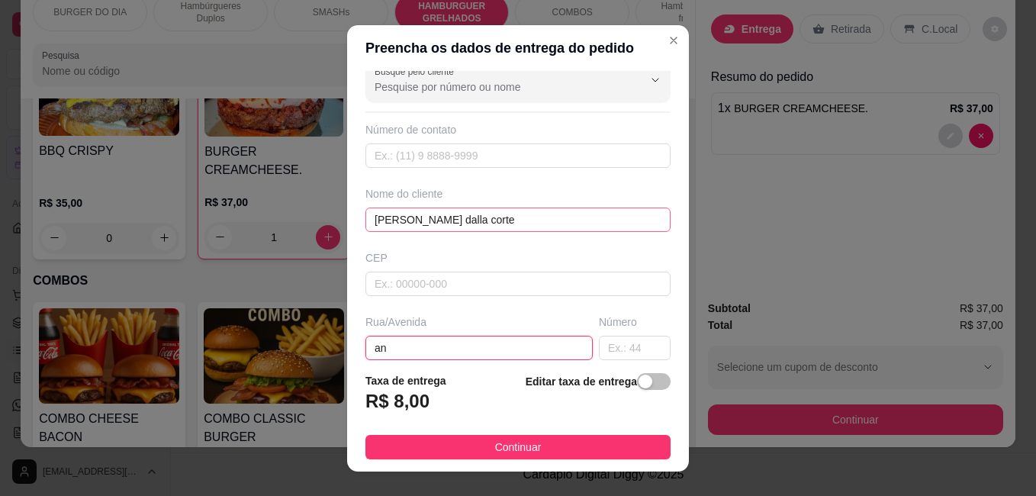
type input "a"
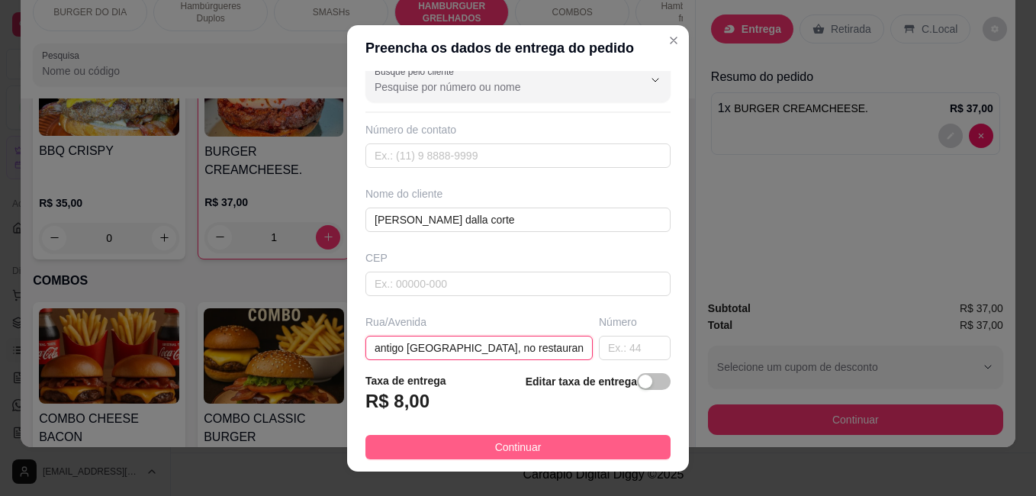
type input "antigo [GEOGRAPHIC_DATA], no restaurante"
click at [580, 437] on button "Continuar" at bounding box center [517, 447] width 305 height 24
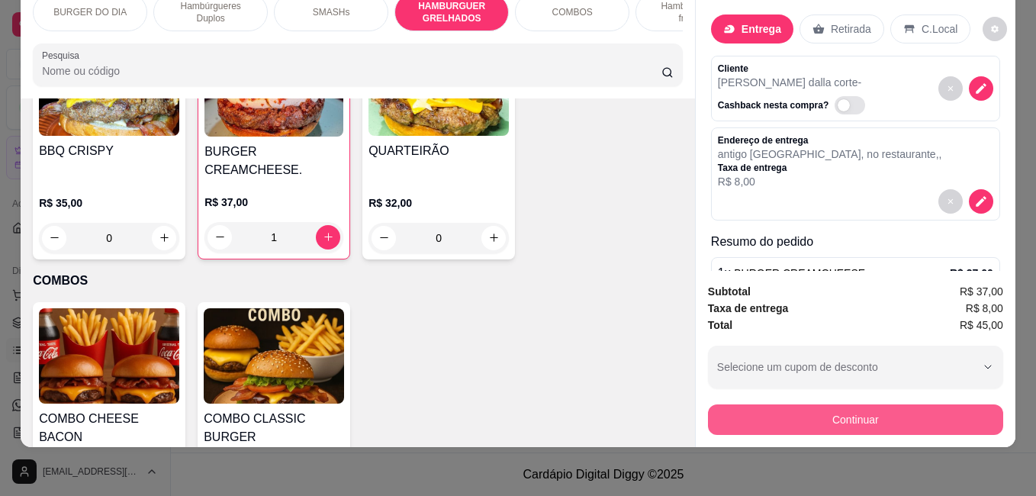
click at [802, 410] on button "Continuar" at bounding box center [855, 419] width 295 height 31
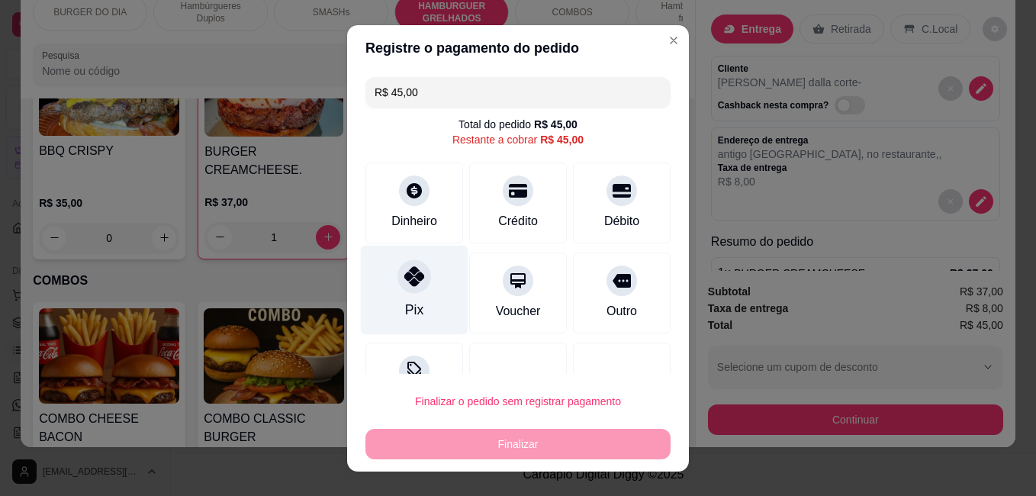
click at [388, 305] on div "Pix" at bounding box center [415, 289] width 108 height 89
type input "R$ 0,00"
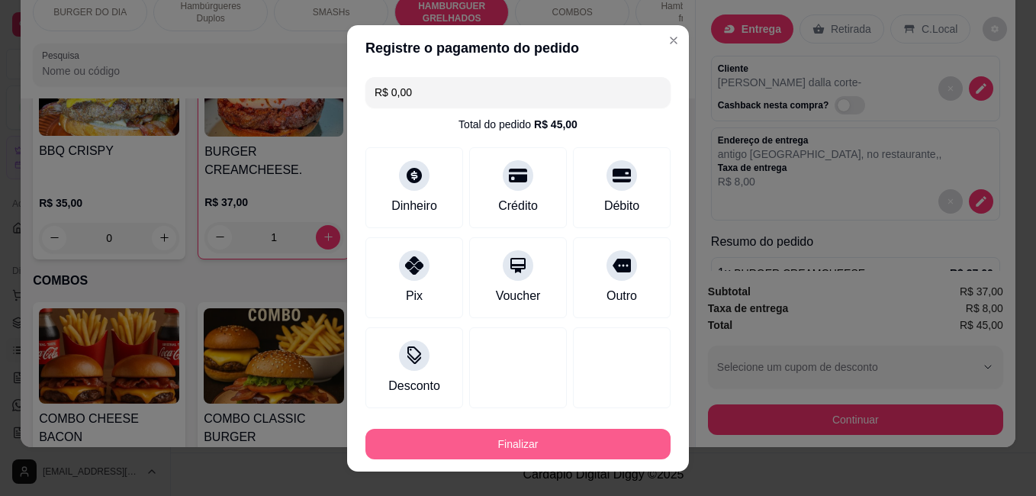
click at [490, 441] on button "Finalizar" at bounding box center [517, 444] width 305 height 31
